Goal: Task Accomplishment & Management: Complete application form

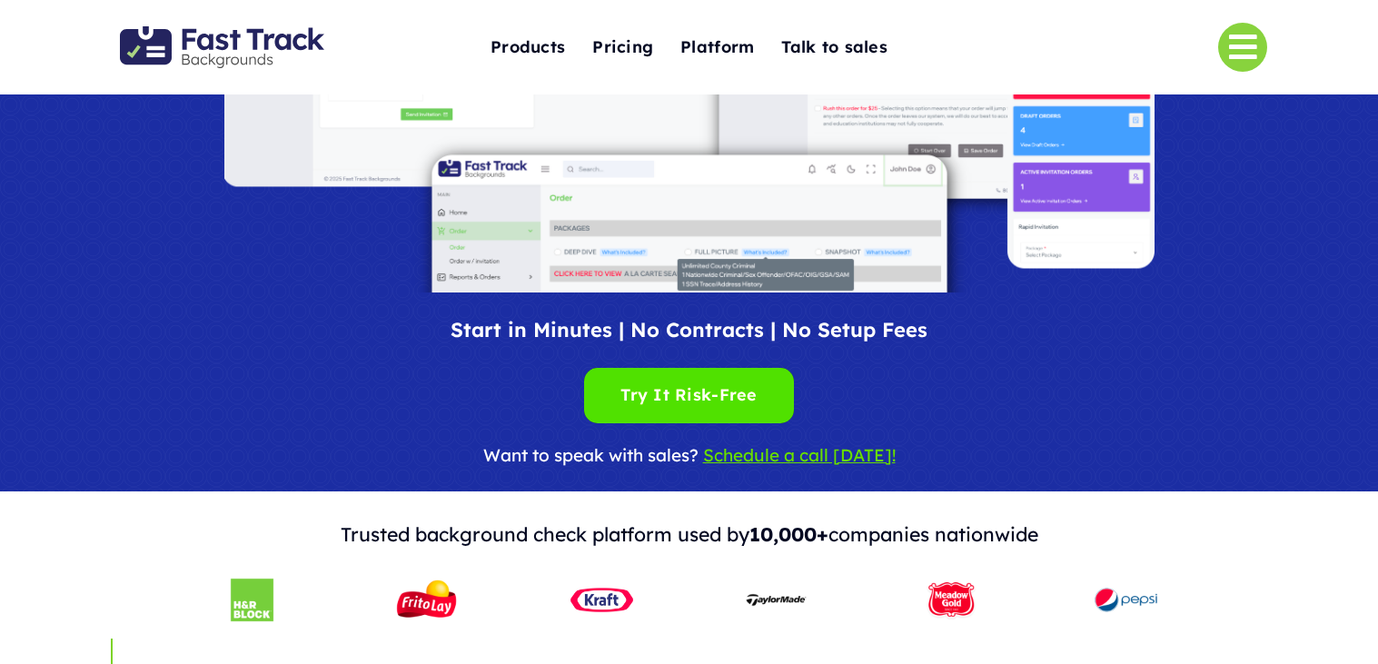
scroll to position [325, 0]
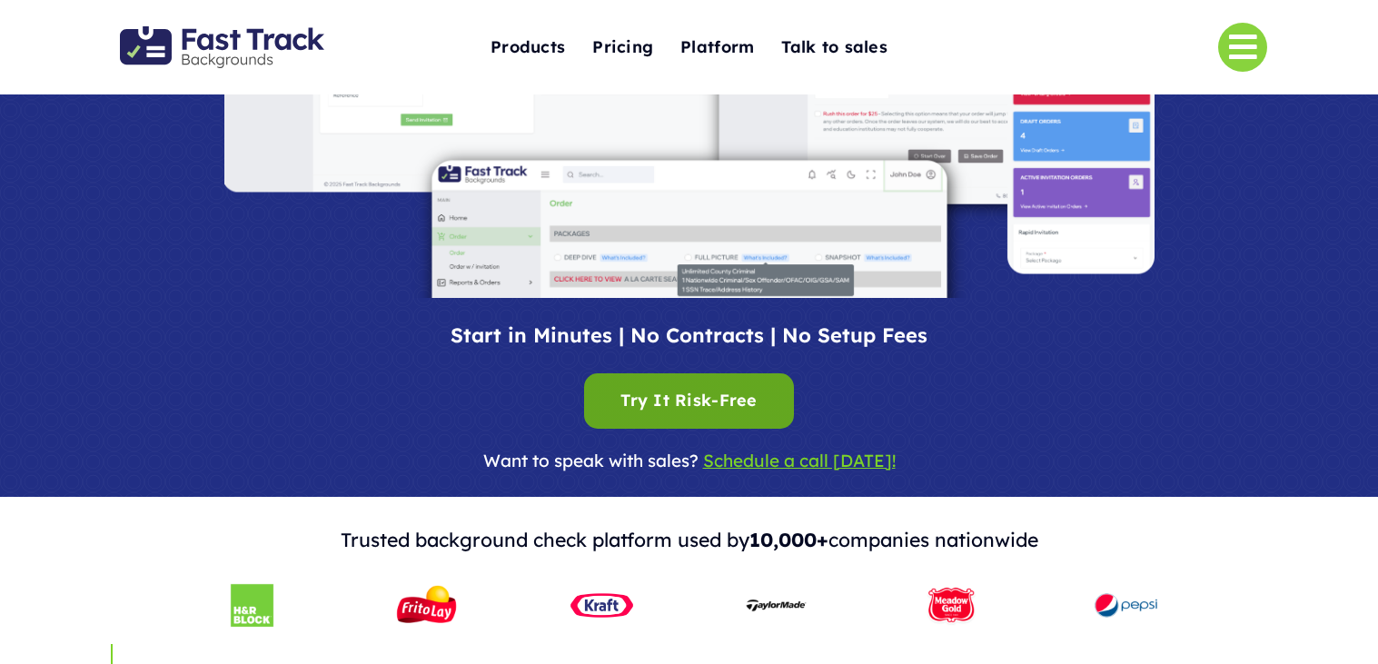
click at [717, 412] on div "Try It Risk-Free Try It Risk-Free" at bounding box center [688, 401] width 136 height 28
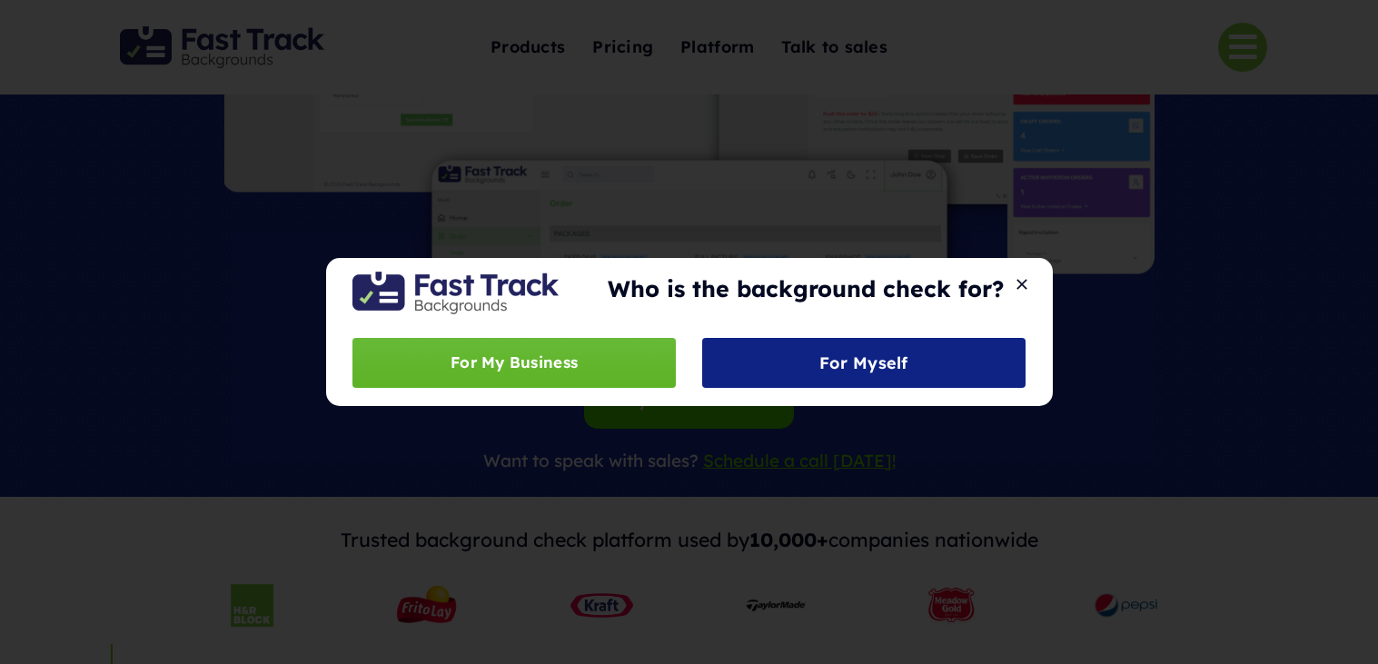
click at [627, 384] on link "For My Business" at bounding box center [513, 363] width 322 height 50
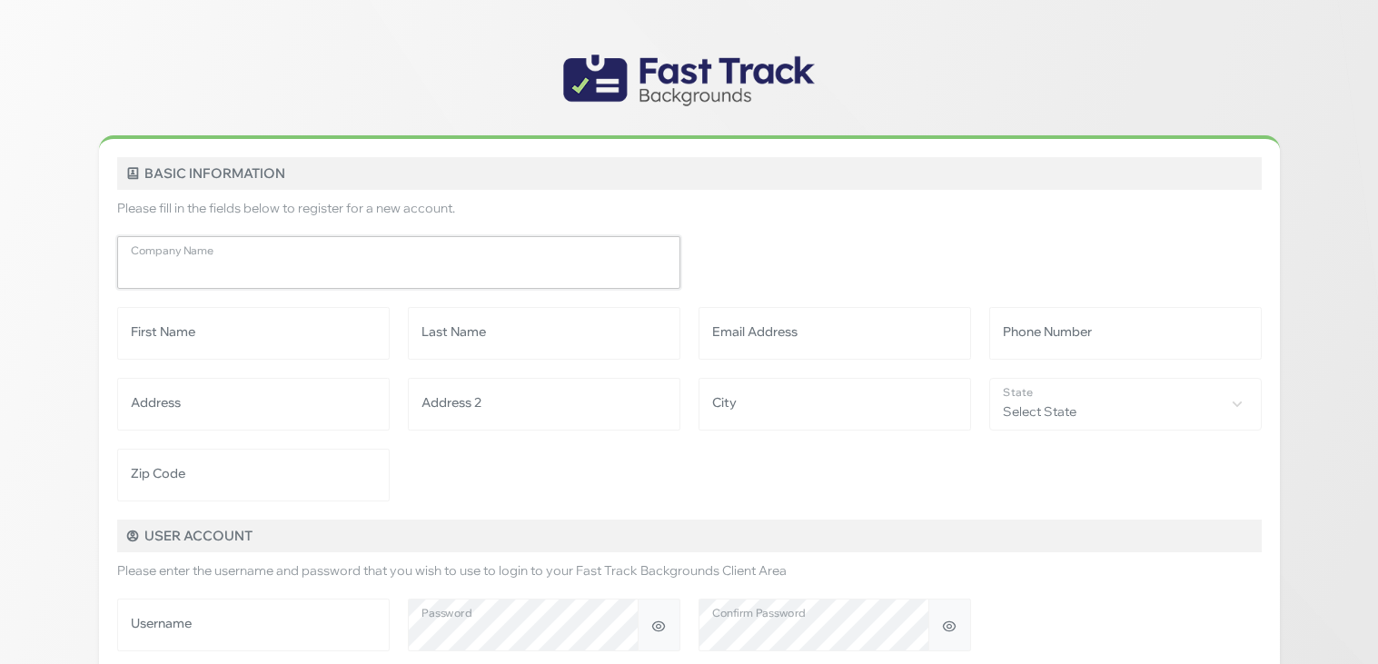
click at [330, 271] on input "Company Name" at bounding box center [398, 262] width 563 height 53
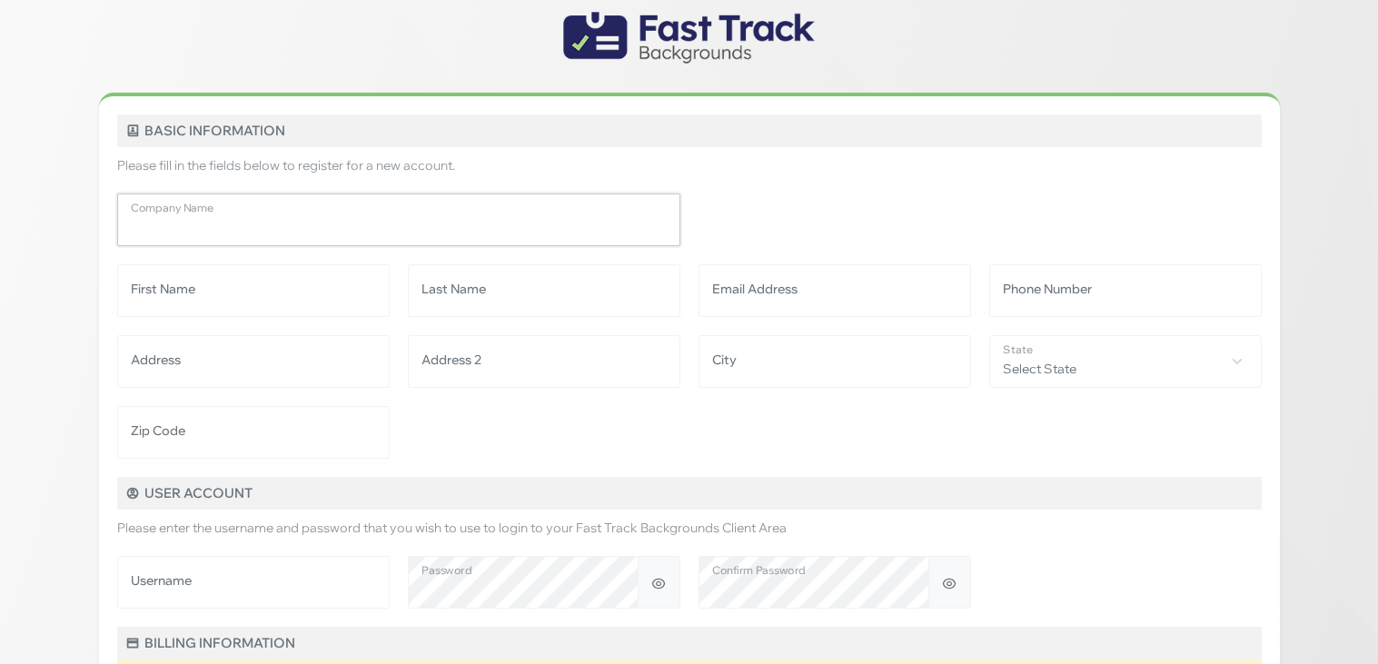
scroll to position [48, 0]
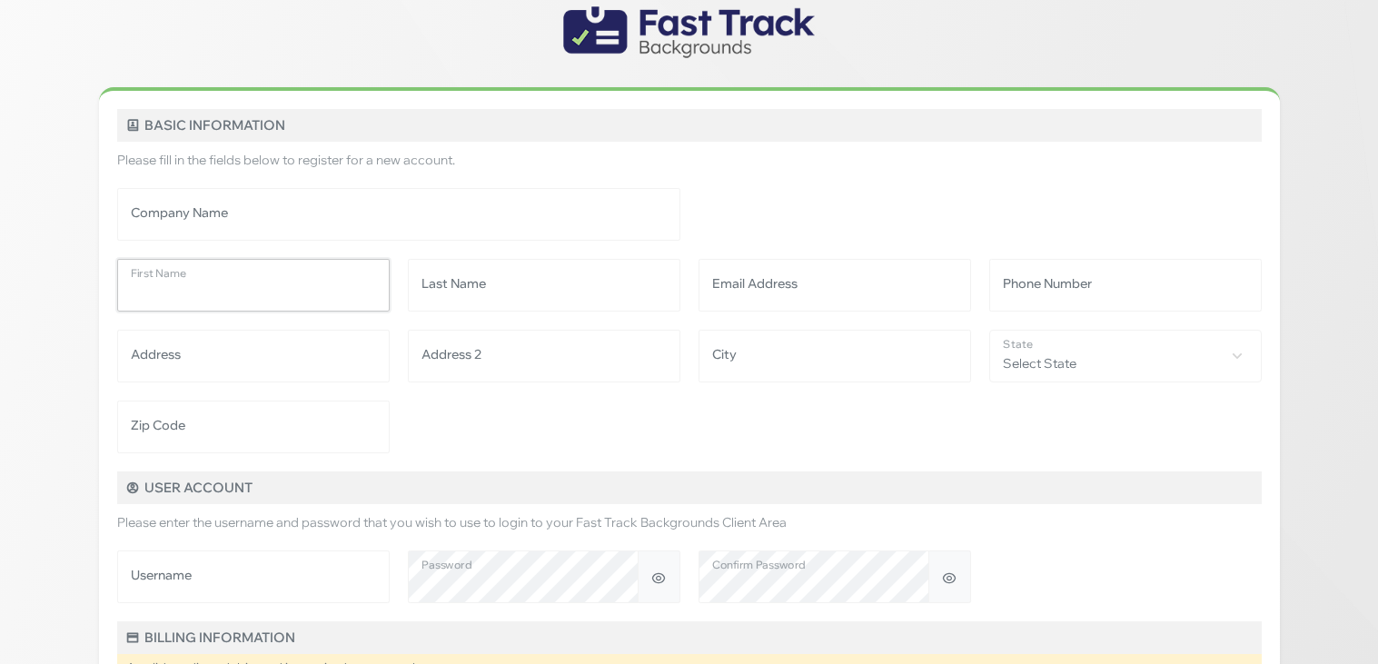
click at [330, 271] on input "First Name" at bounding box center [253, 285] width 273 height 53
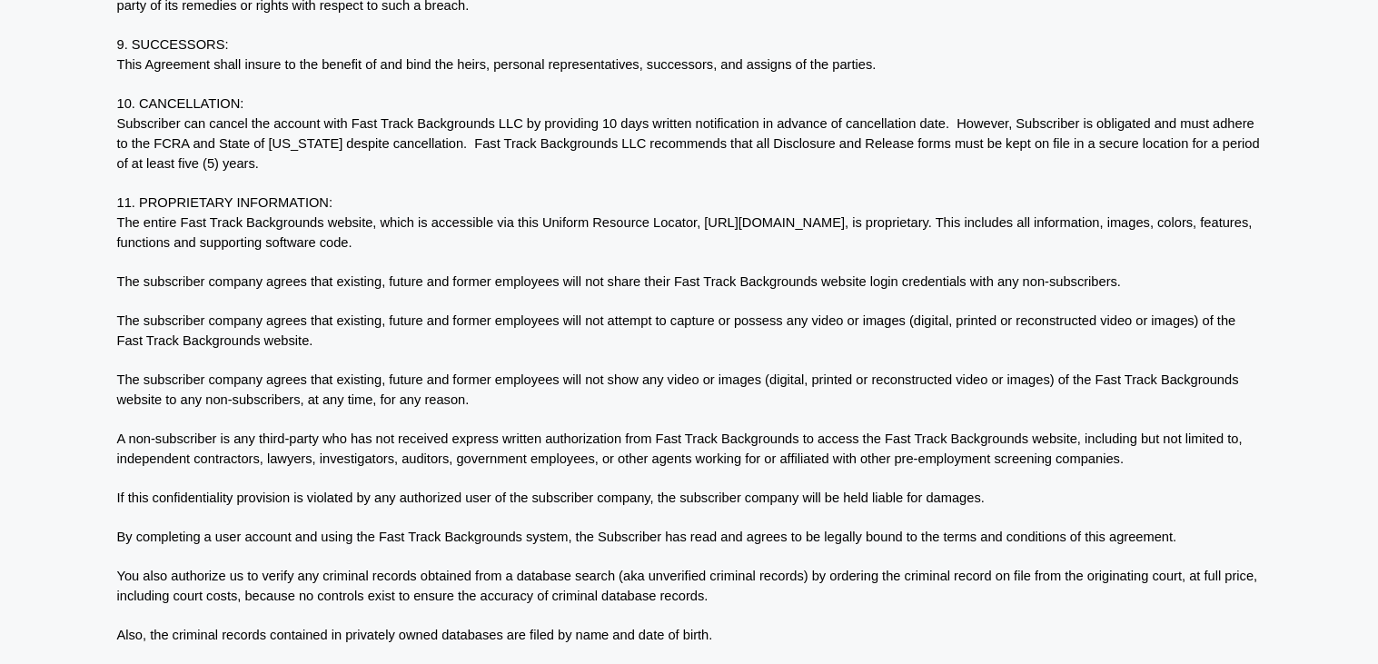
scroll to position [3152, 0]
